Goal: Information Seeking & Learning: Compare options

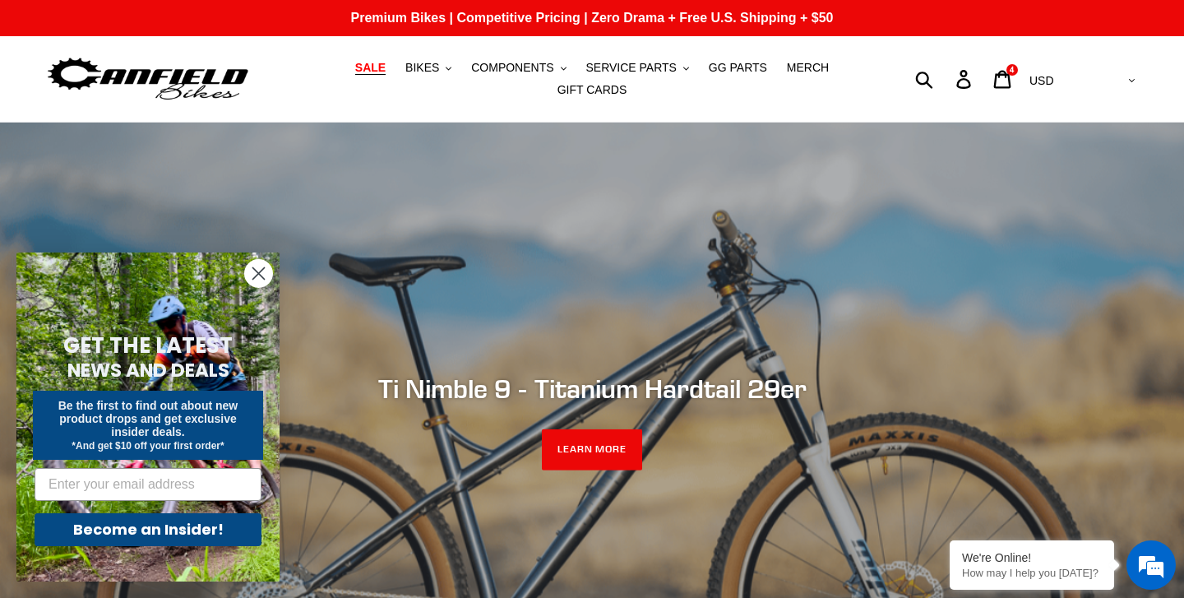
click at [375, 68] on span "SALE" at bounding box center [370, 68] width 30 height 14
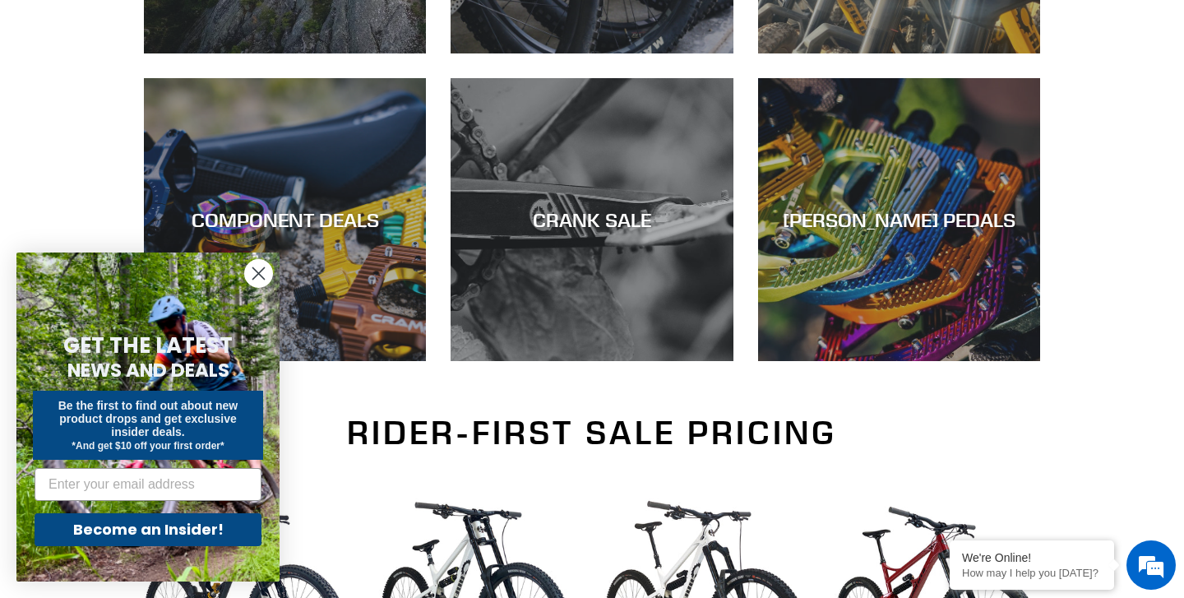
click at [261, 270] on circle "Close dialog" at bounding box center [258, 273] width 27 height 27
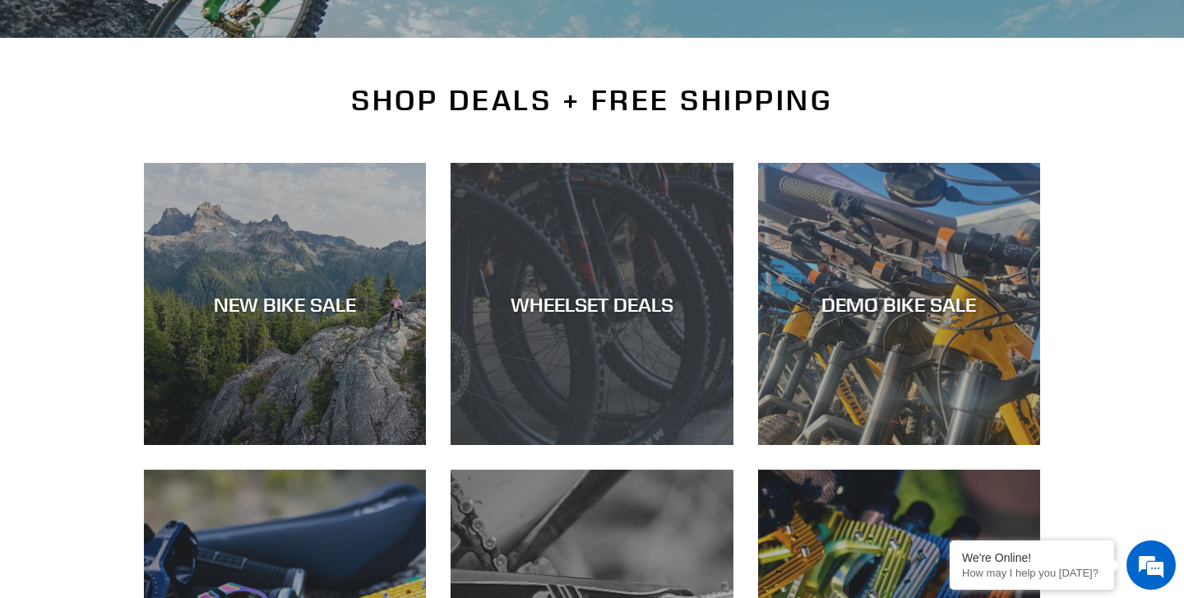
scroll to position [330, 0]
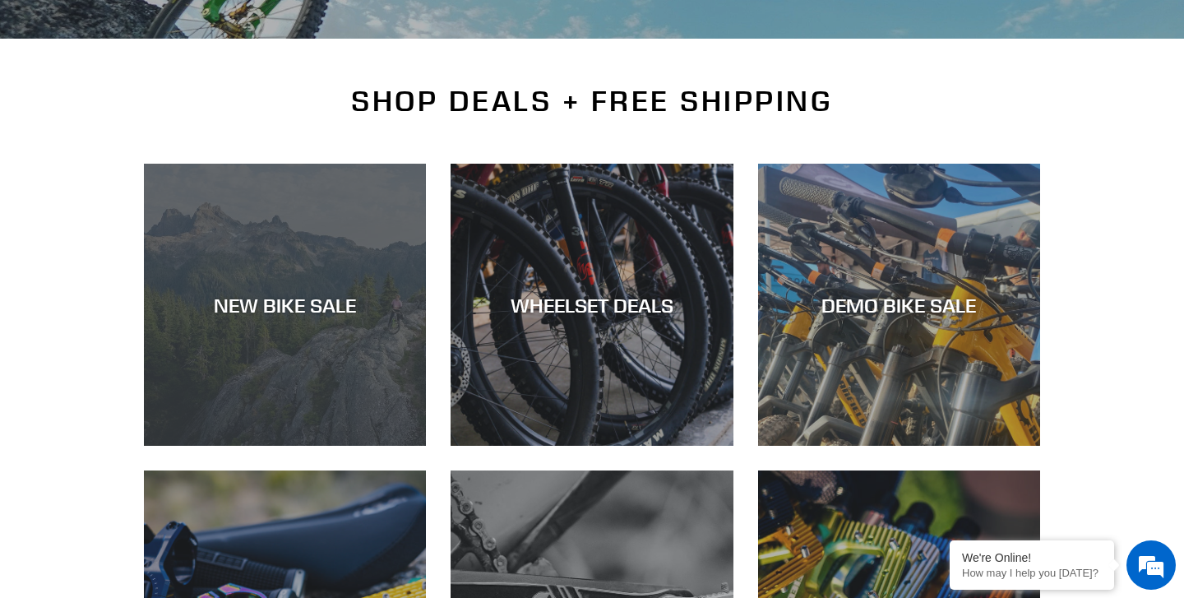
click at [304, 446] on div "NEW BIKE SALE" at bounding box center [285, 446] width 282 height 0
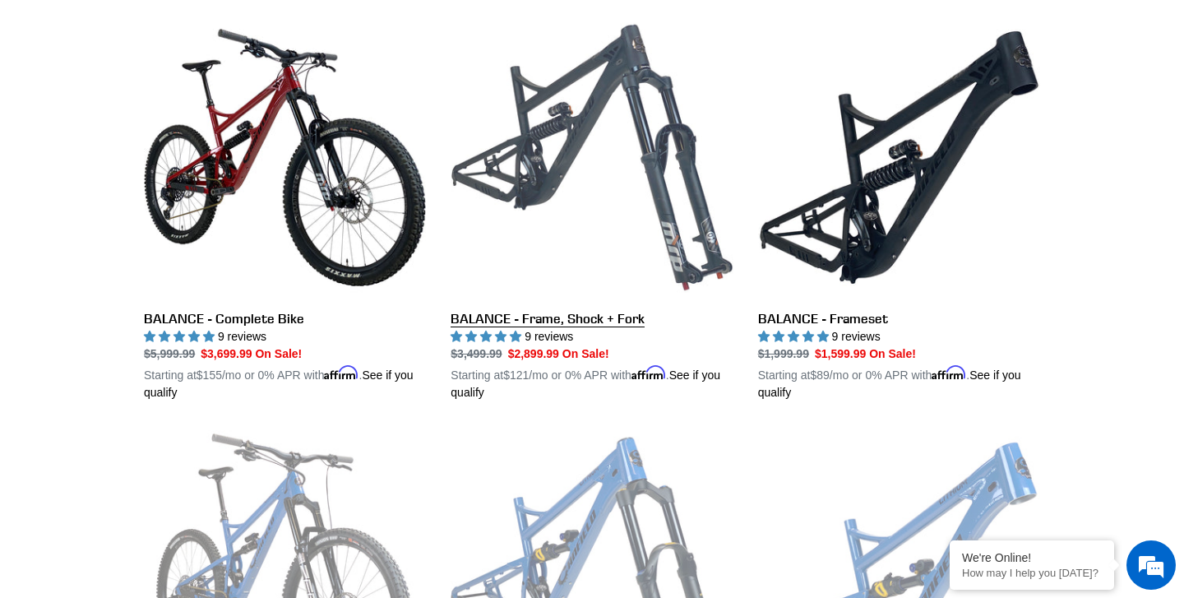
scroll to position [1713, 0]
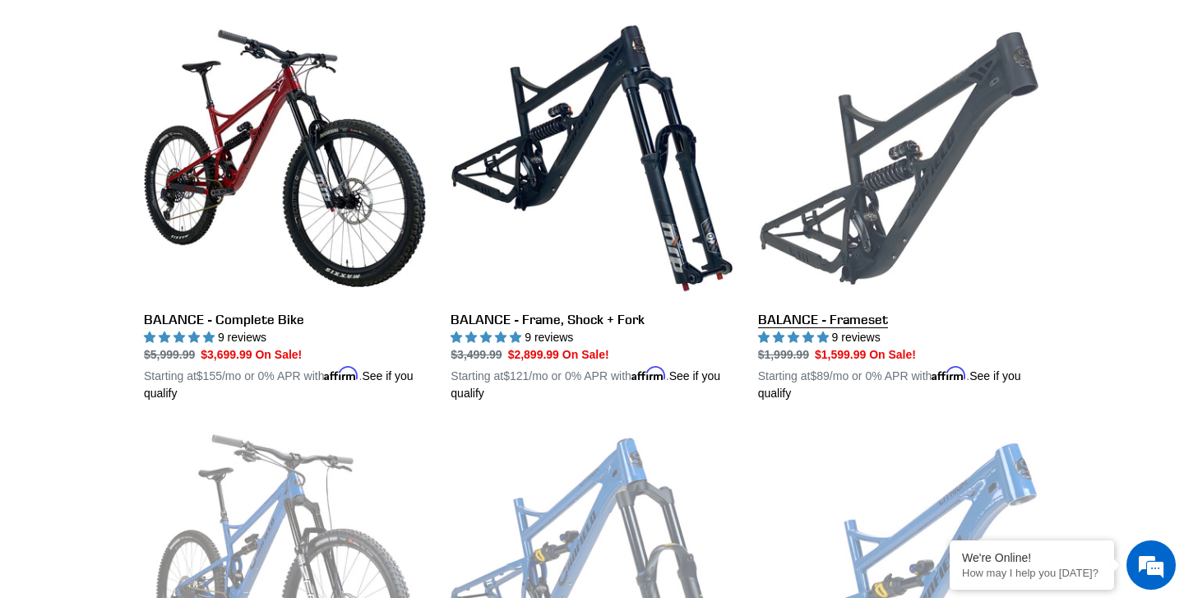
click at [858, 209] on link "BALANCE - Frameset" at bounding box center [899, 209] width 282 height 385
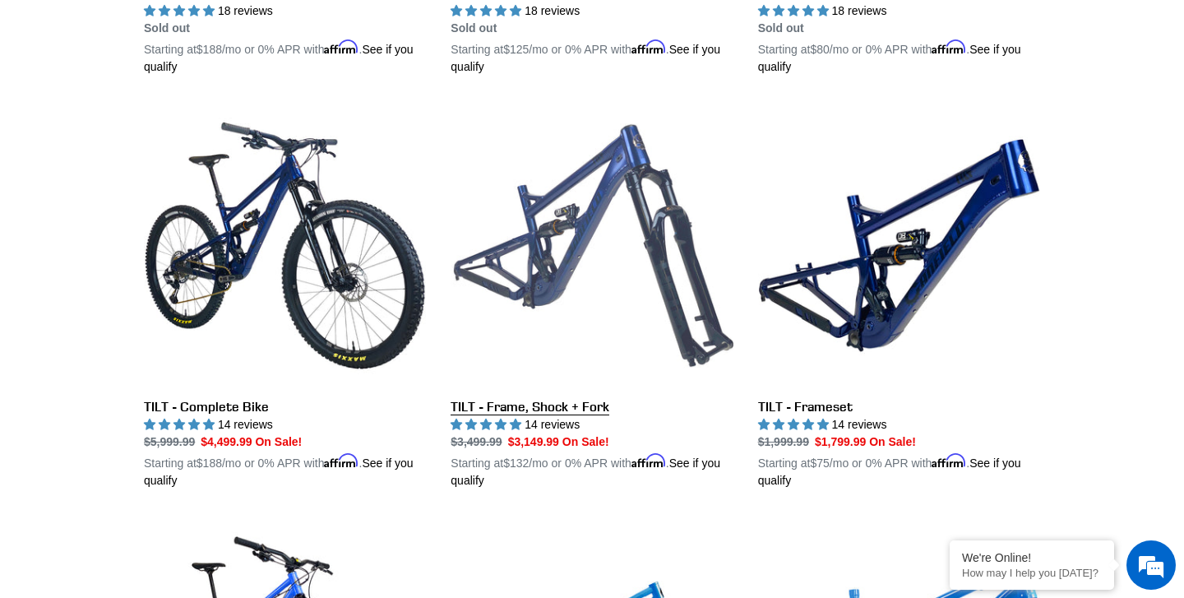
scroll to position [2483, 0]
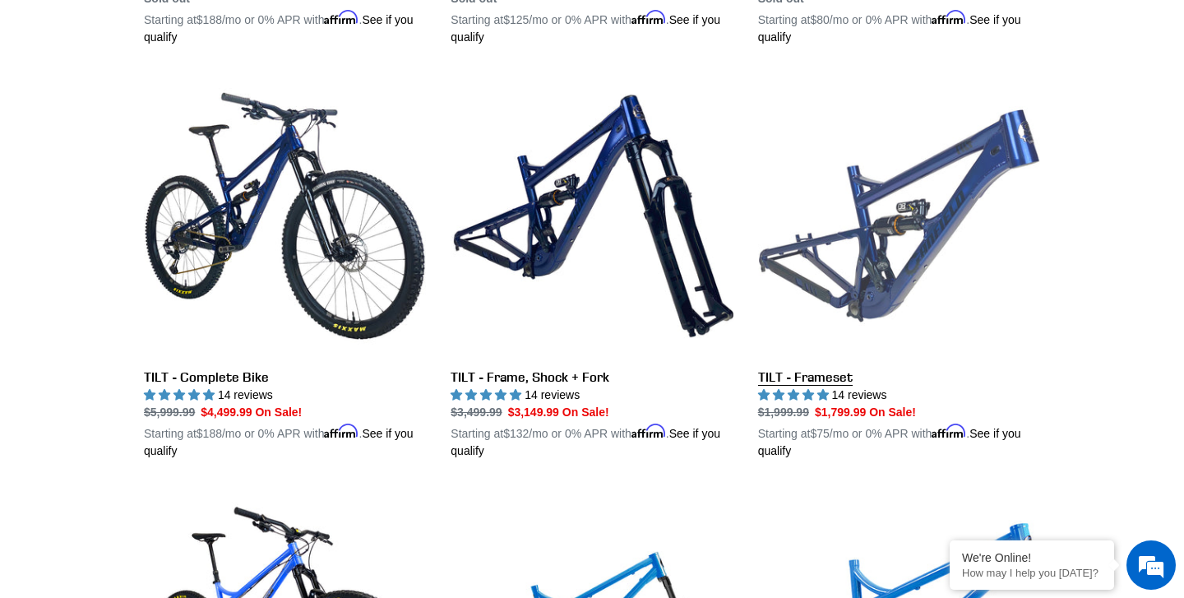
click at [930, 188] on link "TILT - Frameset" at bounding box center [899, 267] width 282 height 385
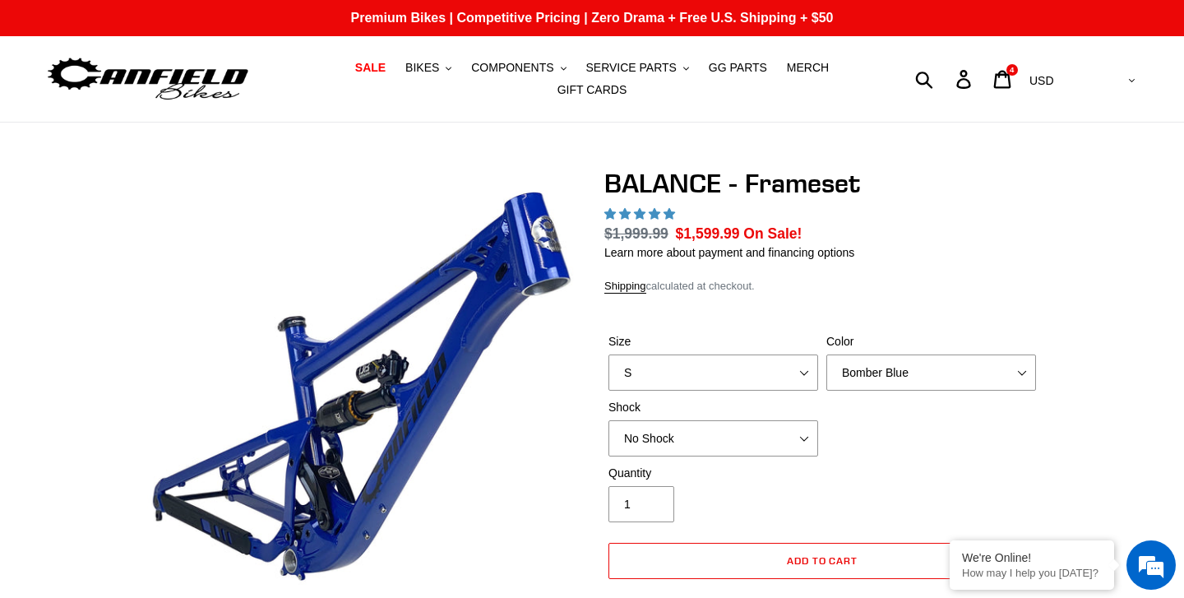
select select "highest-rating"
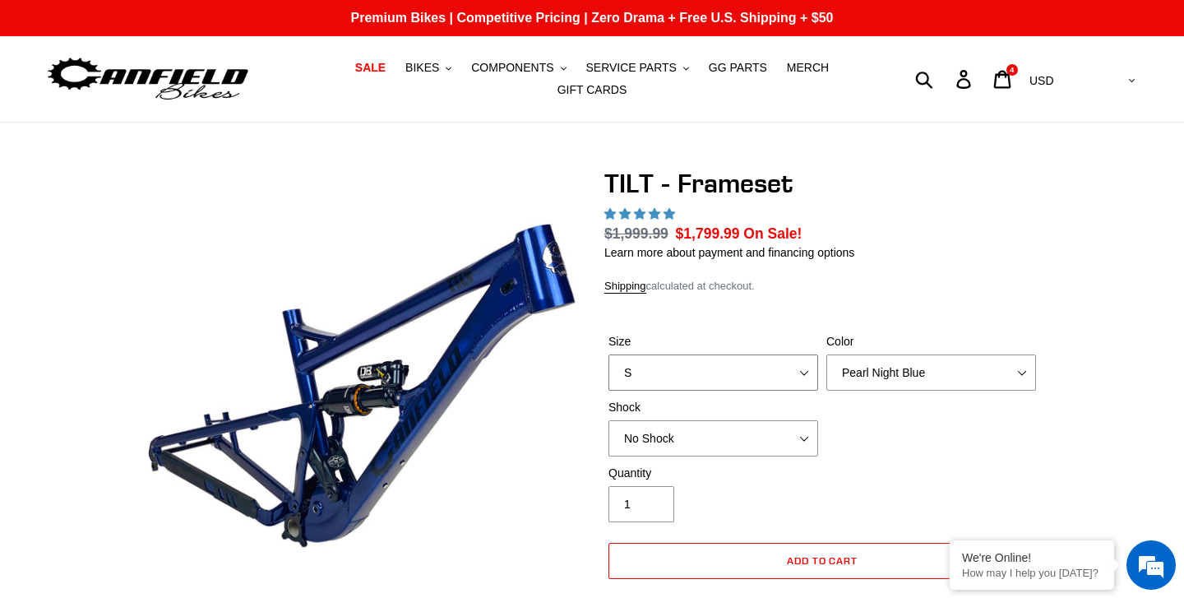
select select "highest-rating"
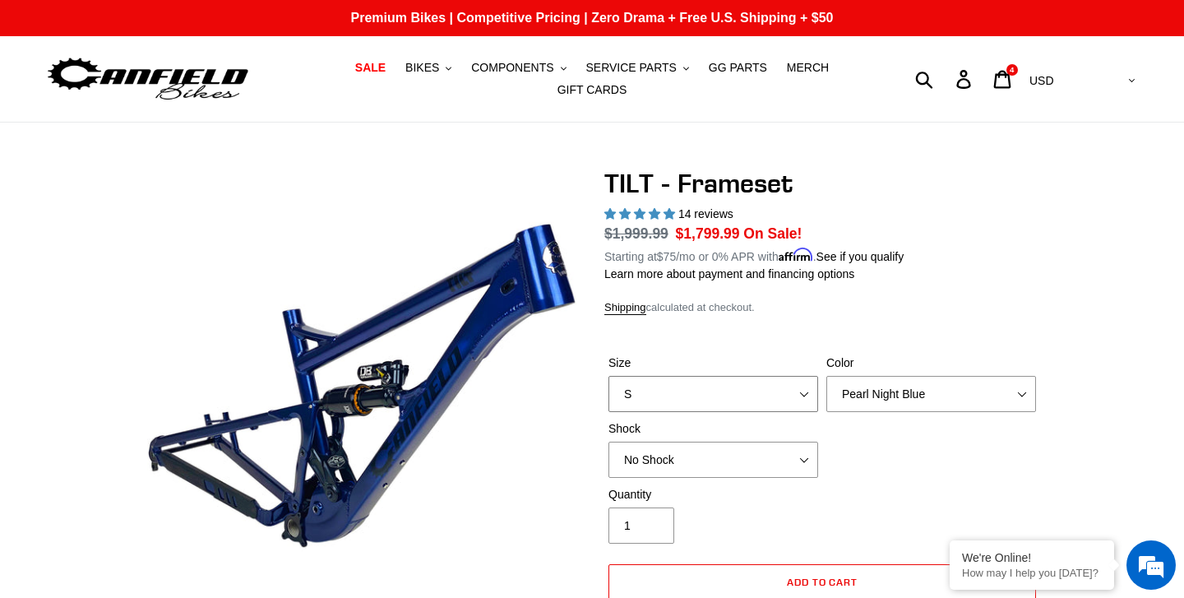
select select "M"
select select "Cane Creek DB Kitsuma Air"
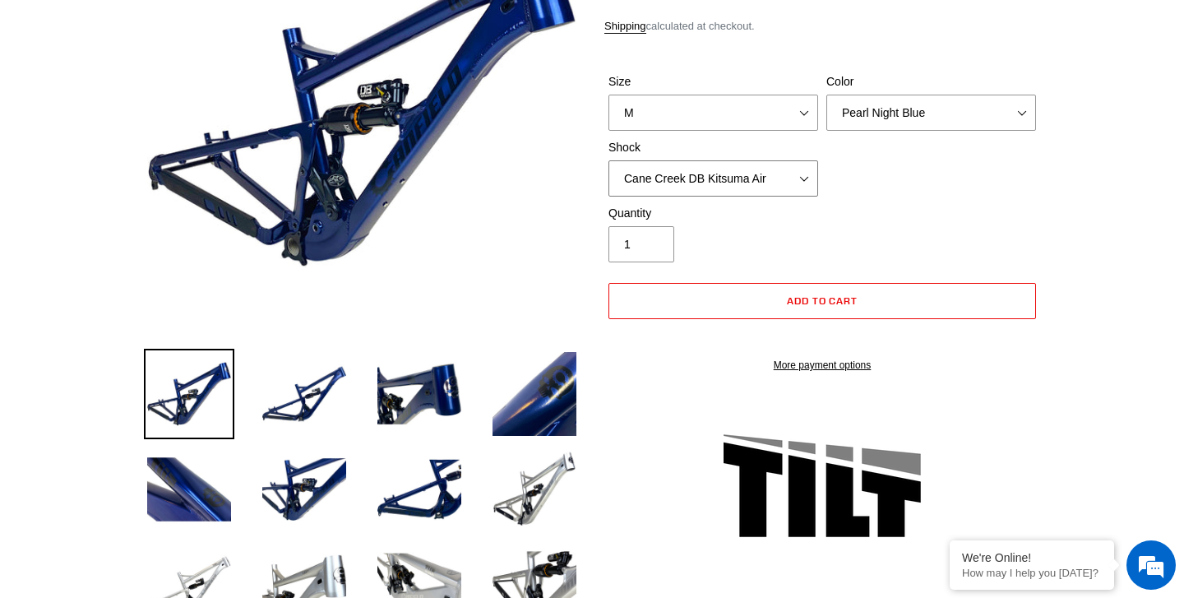
scroll to position [279, 0]
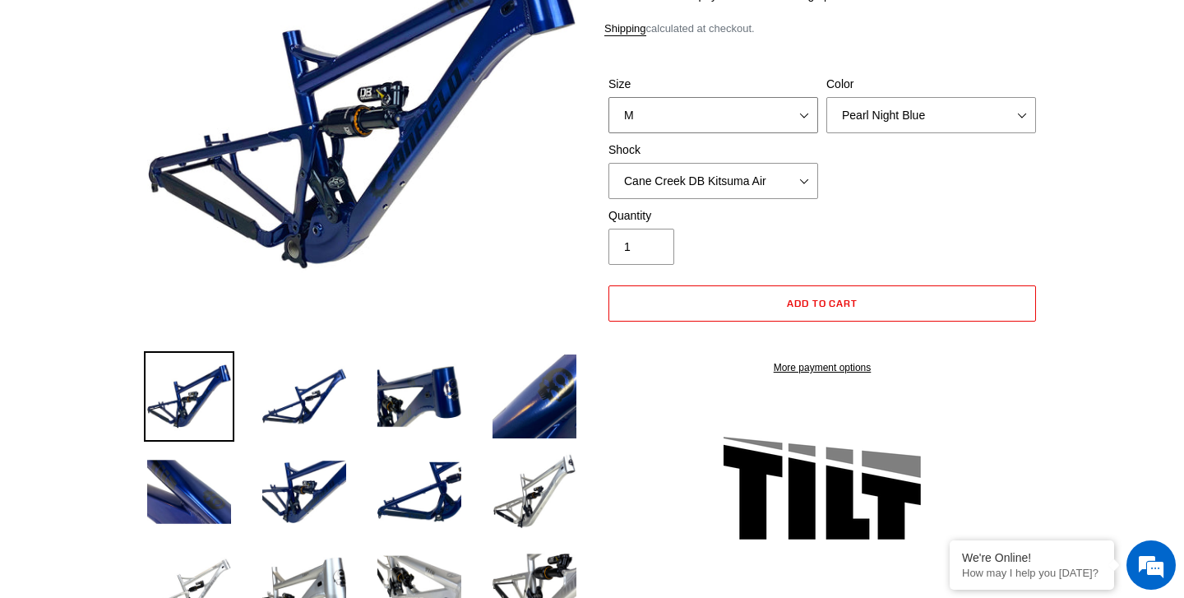
select select "S"
